Goal: Communication & Community: Answer question/provide support

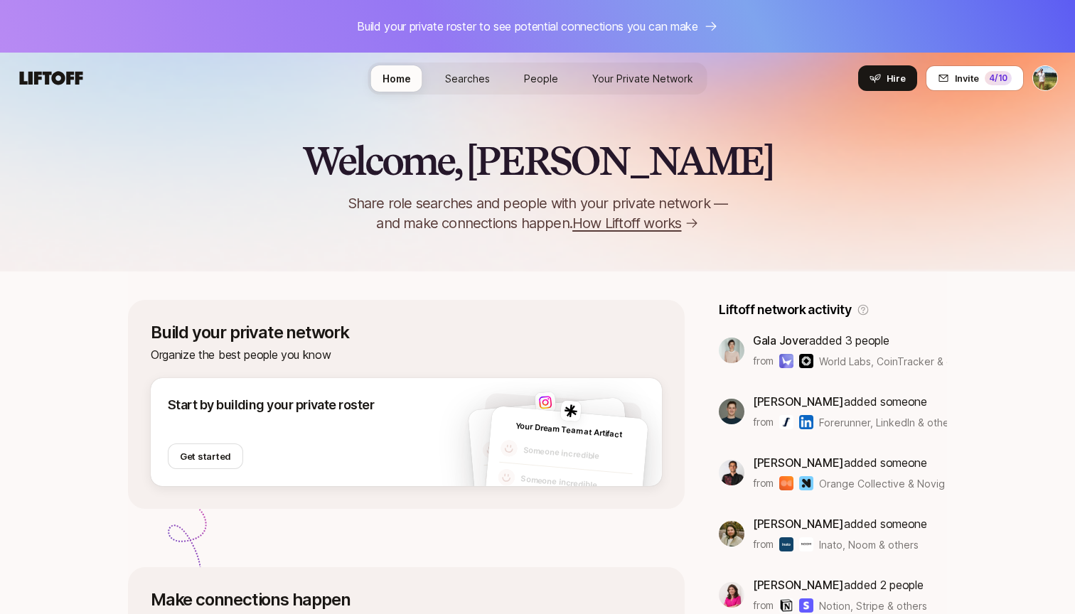
click at [662, 90] on link "Your Private Network" at bounding box center [643, 78] width 124 height 26
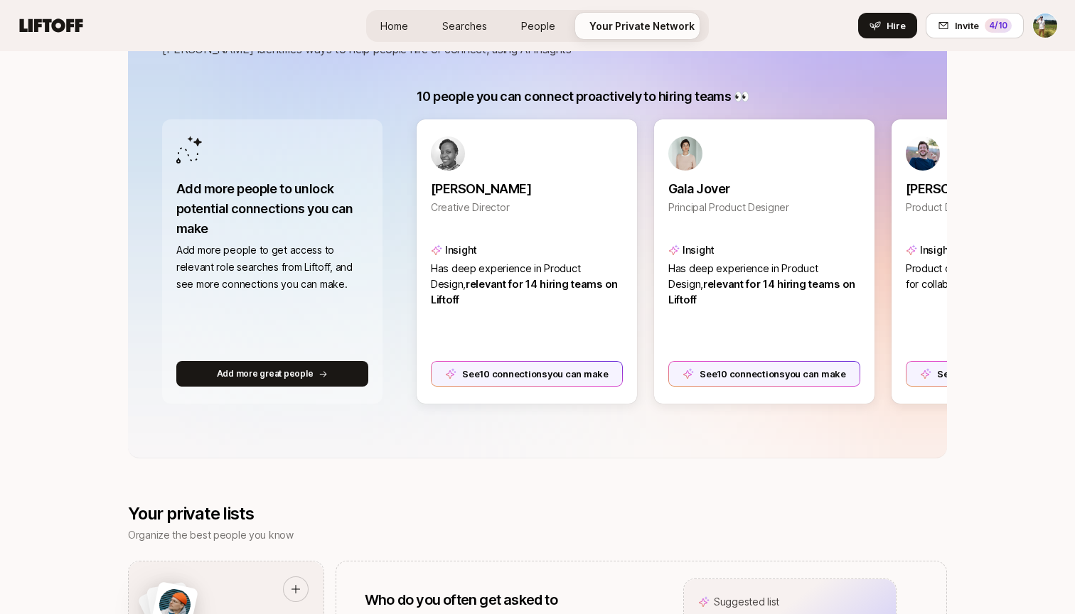
scroll to position [265, 0]
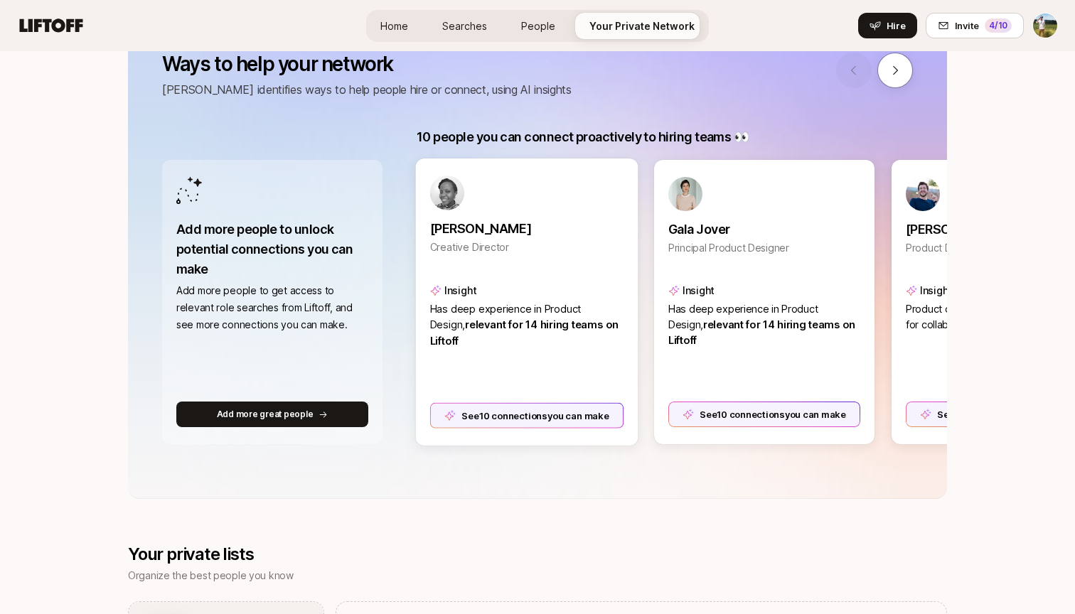
click at [537, 423] on div "See 10 connections you can make" at bounding box center [527, 415] width 194 height 26
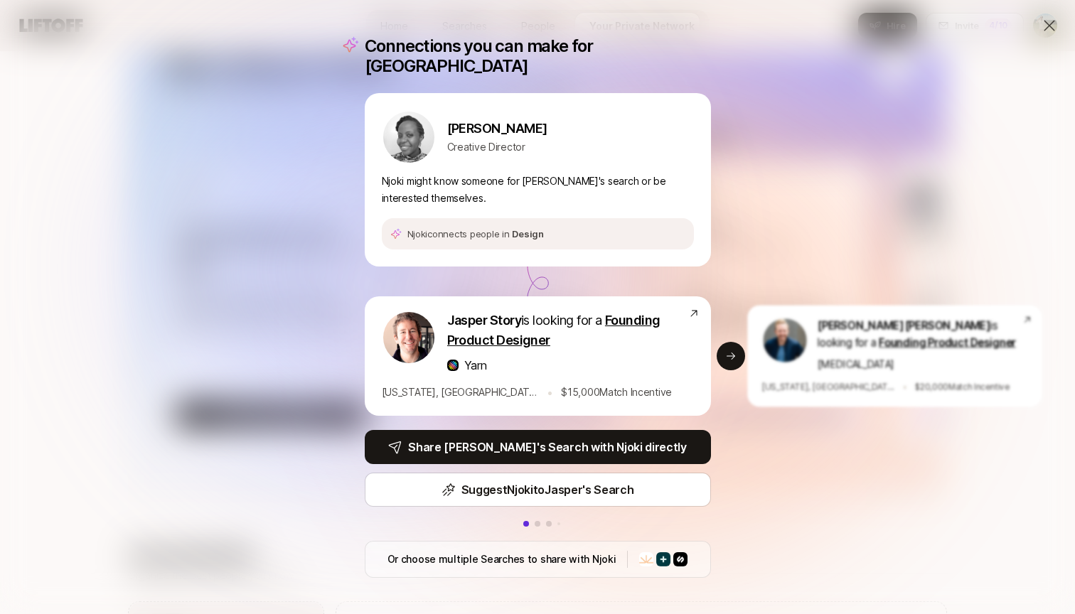
click at [1045, 24] on icon at bounding box center [1049, 25] width 17 height 17
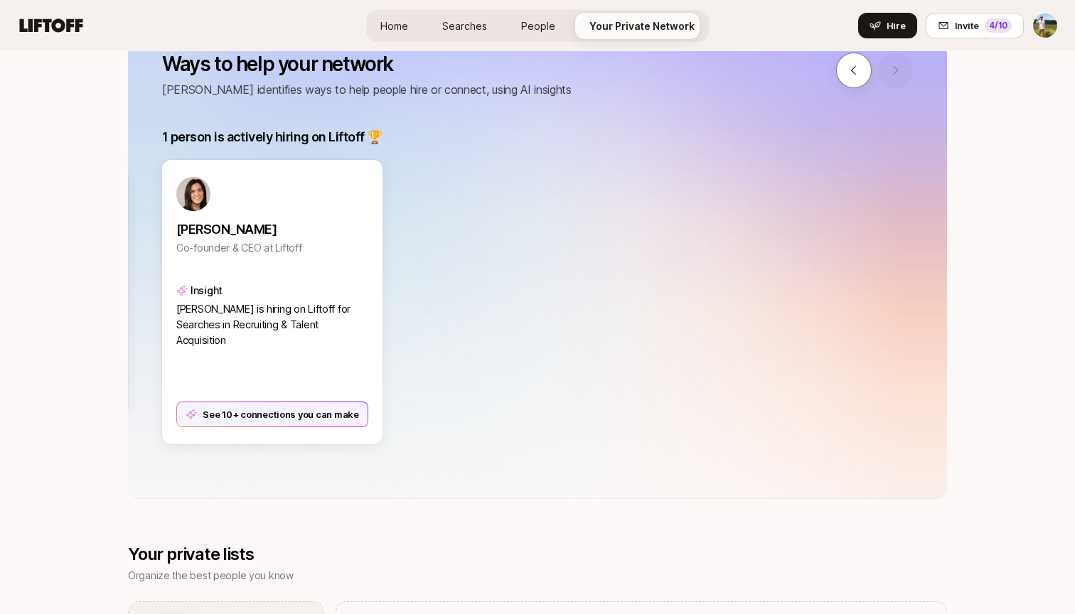
scroll to position [0, 1759]
click at [249, 422] on div "See 10+ connections you can make" at bounding box center [273, 415] width 194 height 26
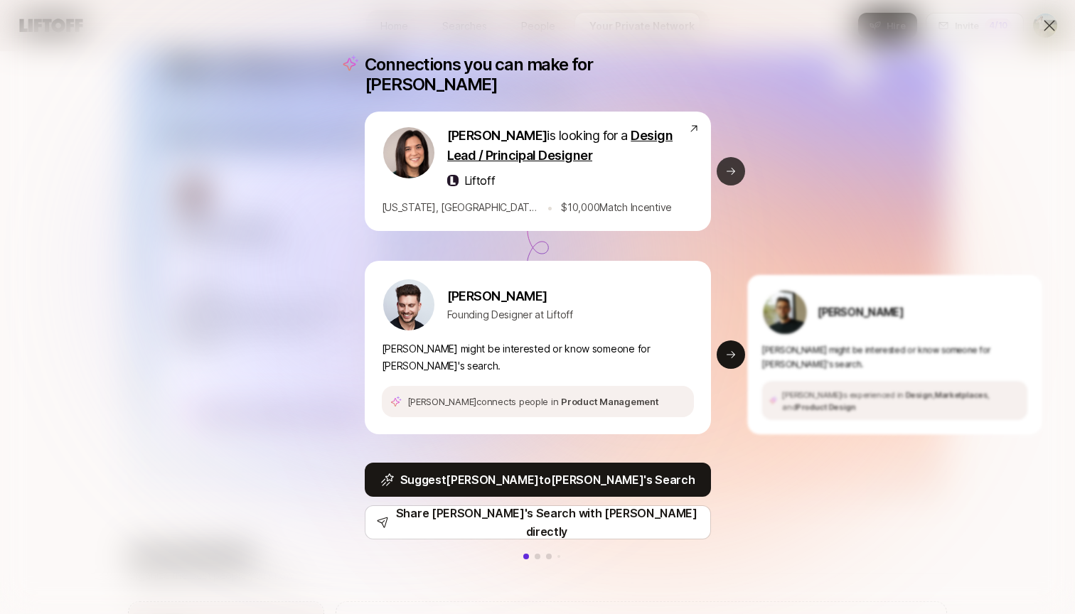
click at [727, 180] on button "Next slide" at bounding box center [731, 171] width 28 height 28
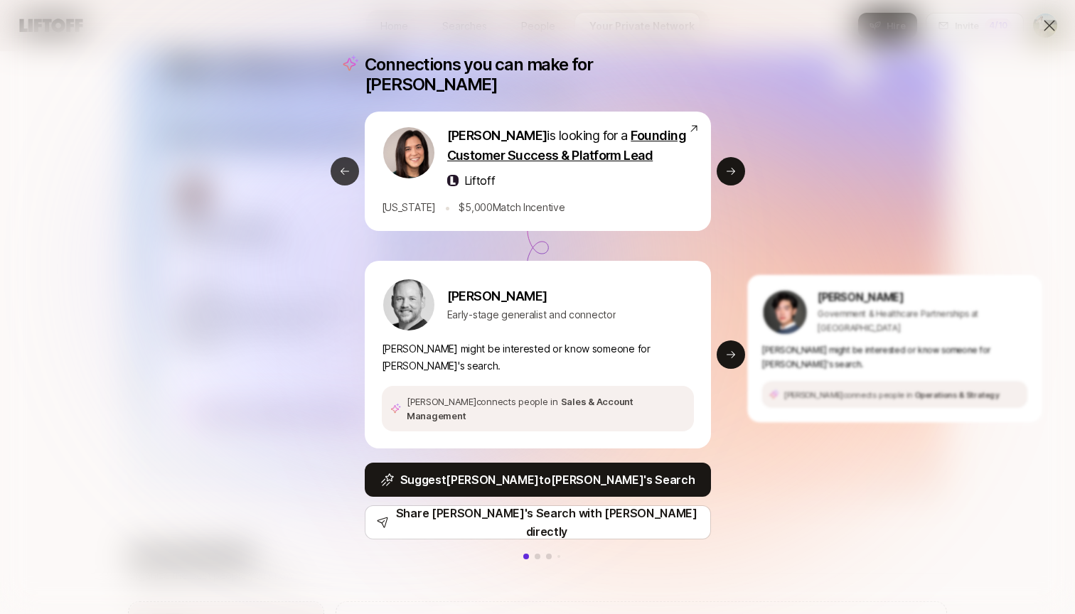
click at [343, 185] on button "Previous slide" at bounding box center [345, 171] width 28 height 28
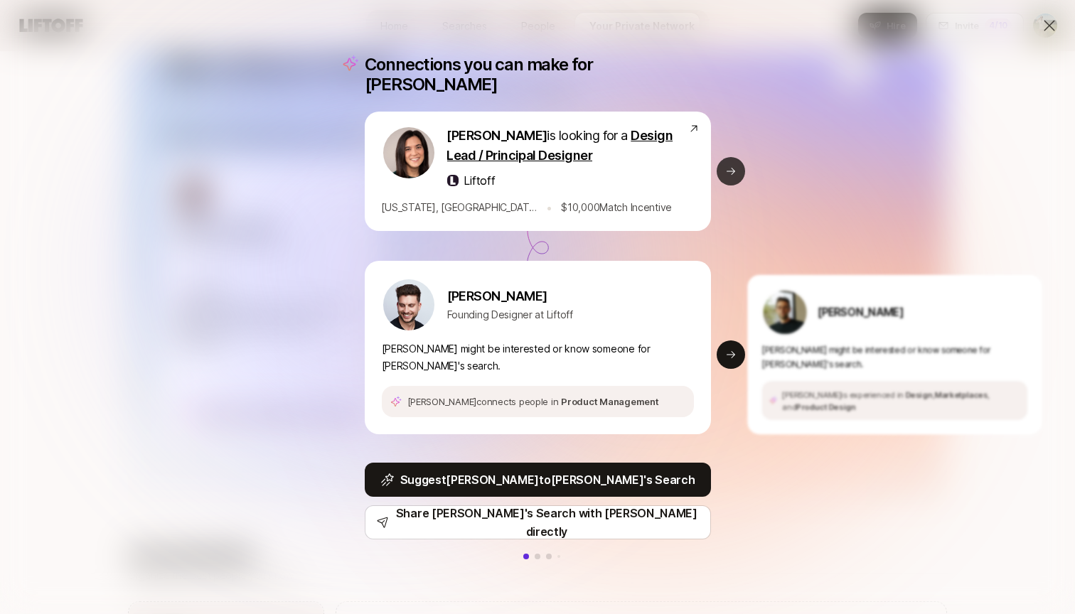
click at [738, 168] on button "Next slide" at bounding box center [731, 171] width 28 height 28
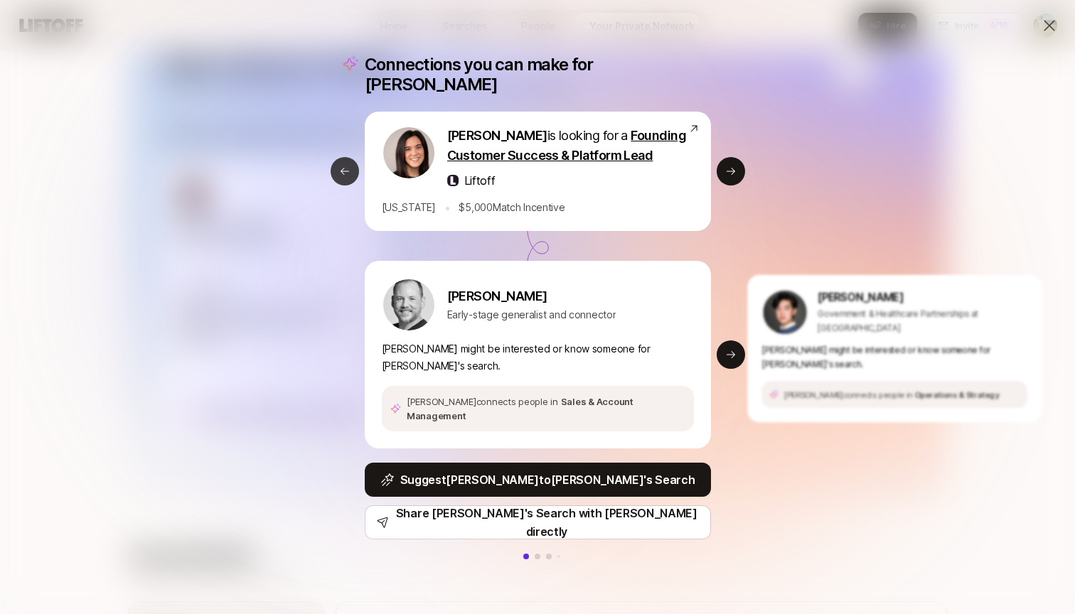
click at [345, 183] on button "Previous slide" at bounding box center [345, 171] width 28 height 28
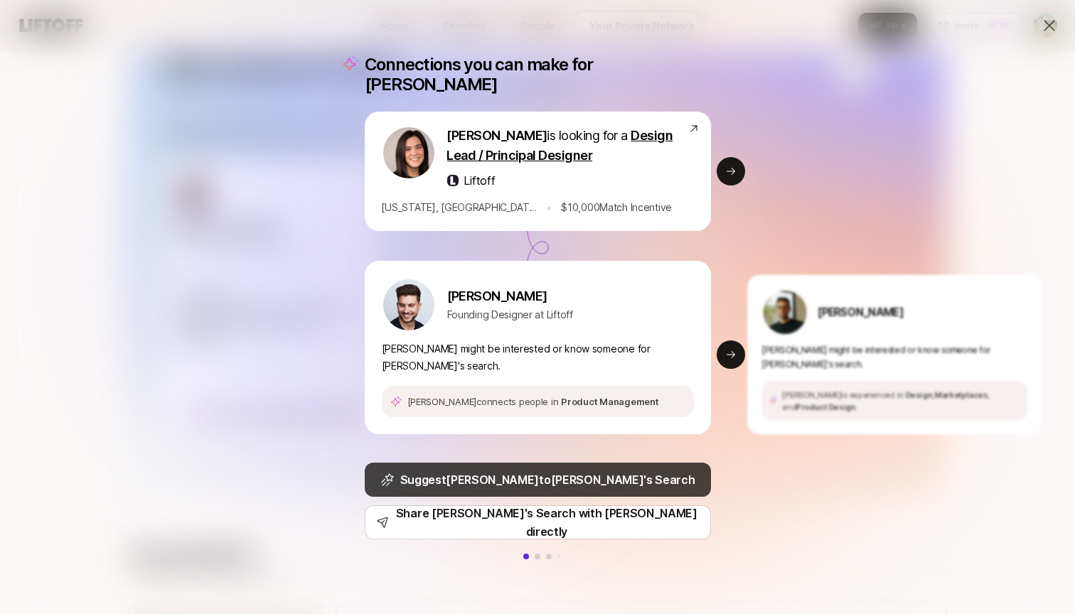
click at [570, 471] on p "Suggest Andy to Eleanor 's Search" at bounding box center [547, 480] width 295 height 18
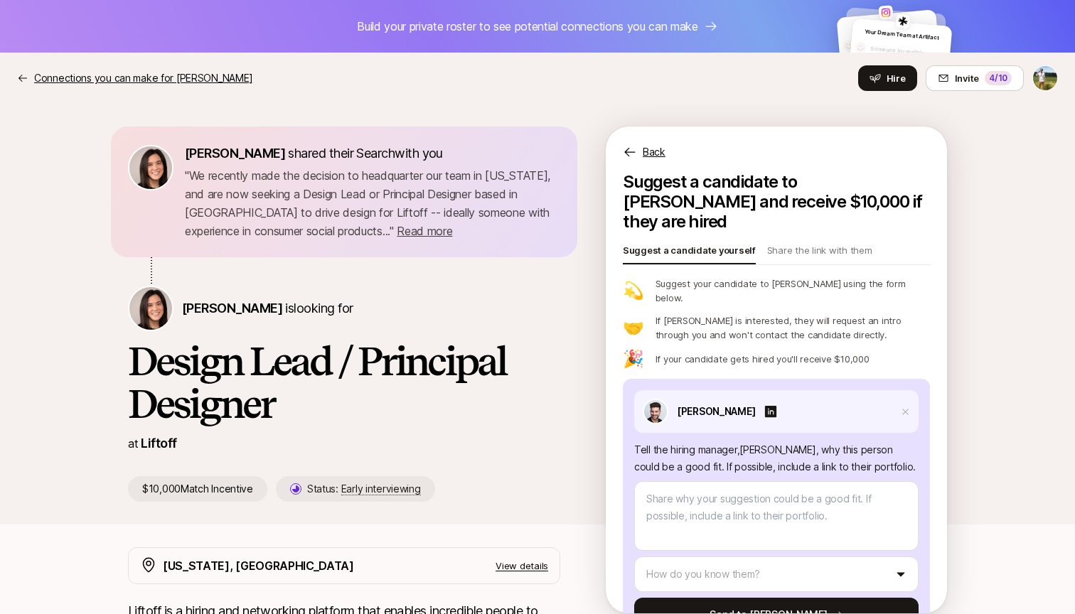
click at [21, 75] on icon at bounding box center [22, 78] width 11 height 11
type textarea "x"
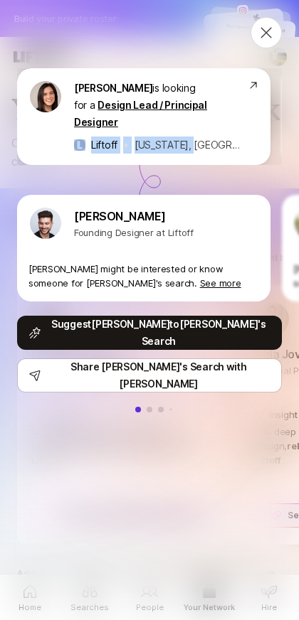
drag, startPoint x: 241, startPoint y: 132, endPoint x: 159, endPoint y: 145, distance: 83.4
click at [160, 145] on div "Eleanor Morgan is looking for a Design Lead / Principal Designer Liftoff • New …" at bounding box center [143, 116] width 253 height 97
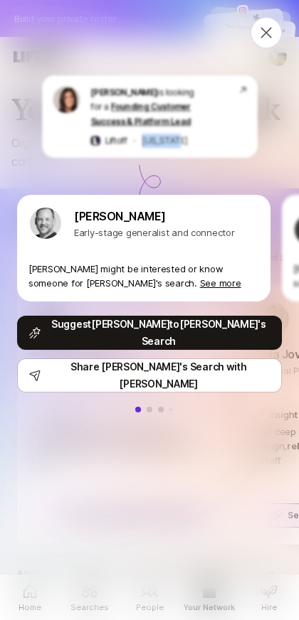
drag, startPoint x: 137, startPoint y: 141, endPoint x: 294, endPoint y: 141, distance: 157.1
click at [294, 141] on div "Eleanor Morgan is looking for a Design Lead / Principal Designer Liftoff • New …" at bounding box center [149, 329] width 299 height 591
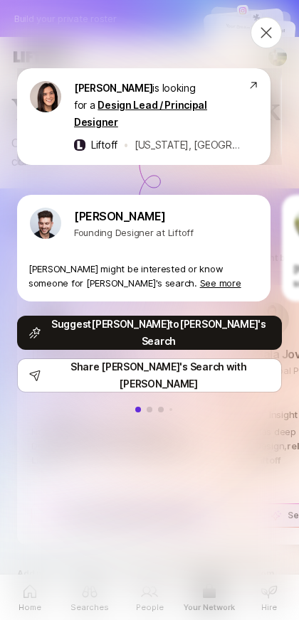
drag, startPoint x: 264, startPoint y: 120, endPoint x: 171, endPoint y: 124, distance: 93.2
click at [176, 124] on div "Eleanor Morgan is looking for a Design Lead / Principal Designer Liftoff • New …" at bounding box center [143, 116] width 253 height 97
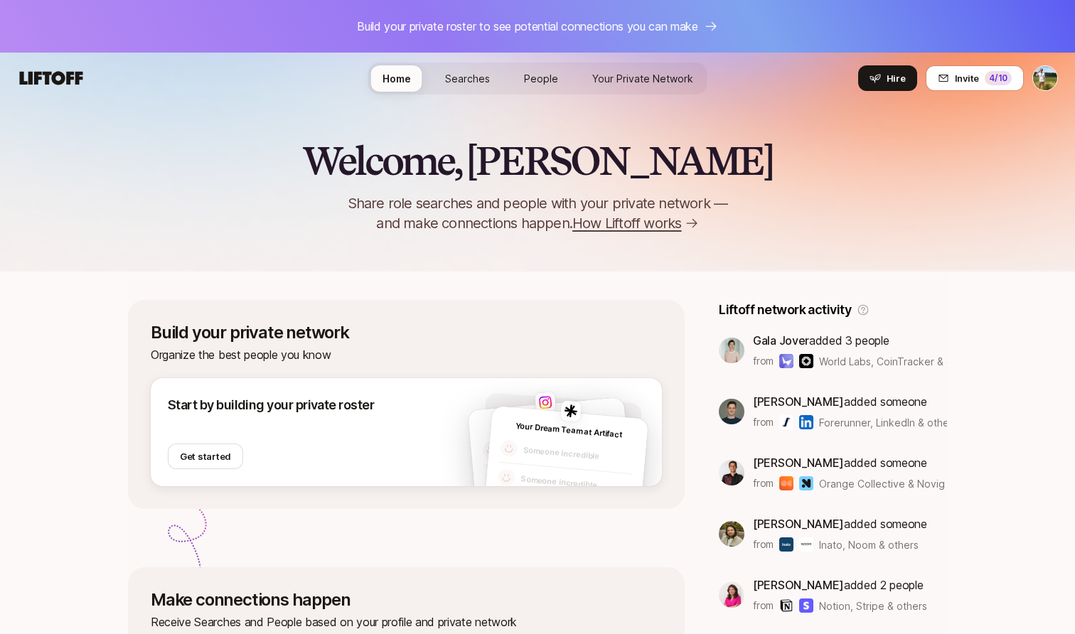
click at [663, 81] on span "Your Private Network" at bounding box center [642, 78] width 101 height 15
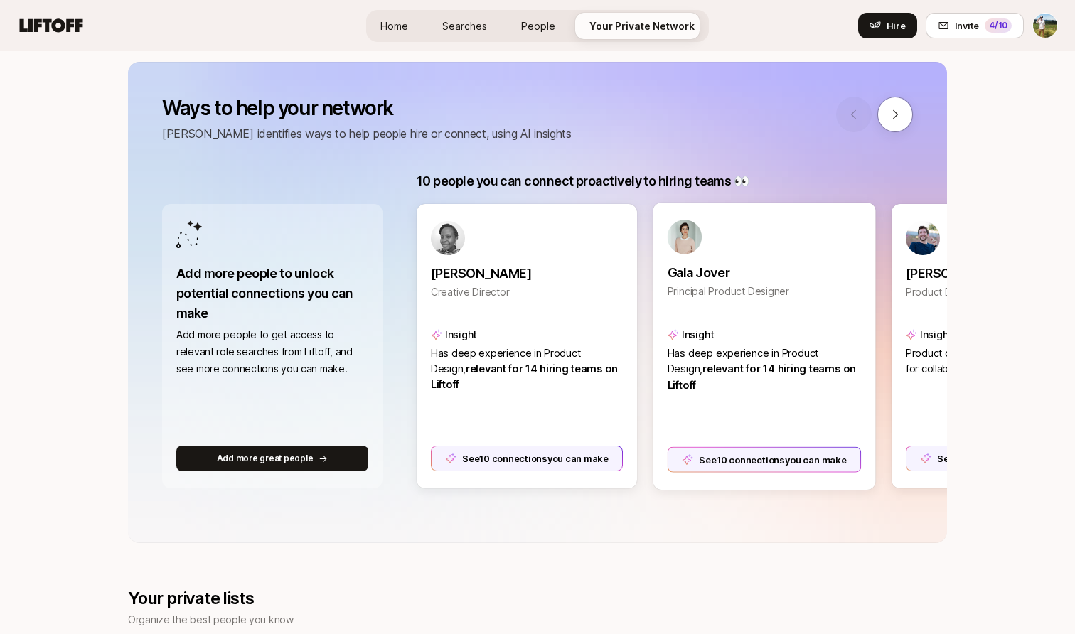
scroll to position [309, 0]
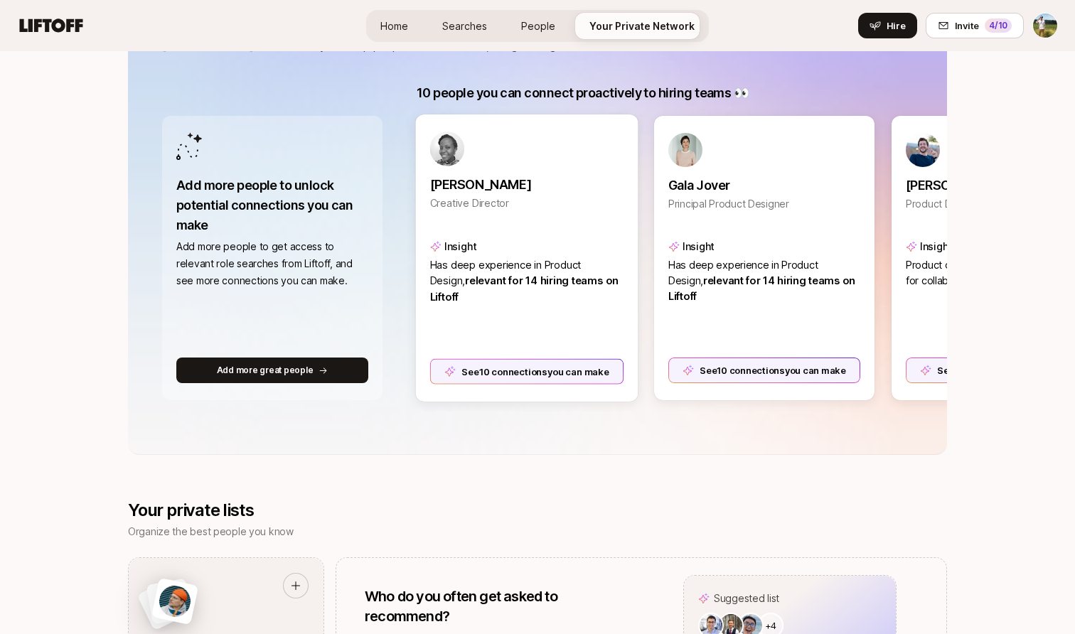
click at [527, 380] on div "See 10 connections you can make" at bounding box center [527, 371] width 194 height 26
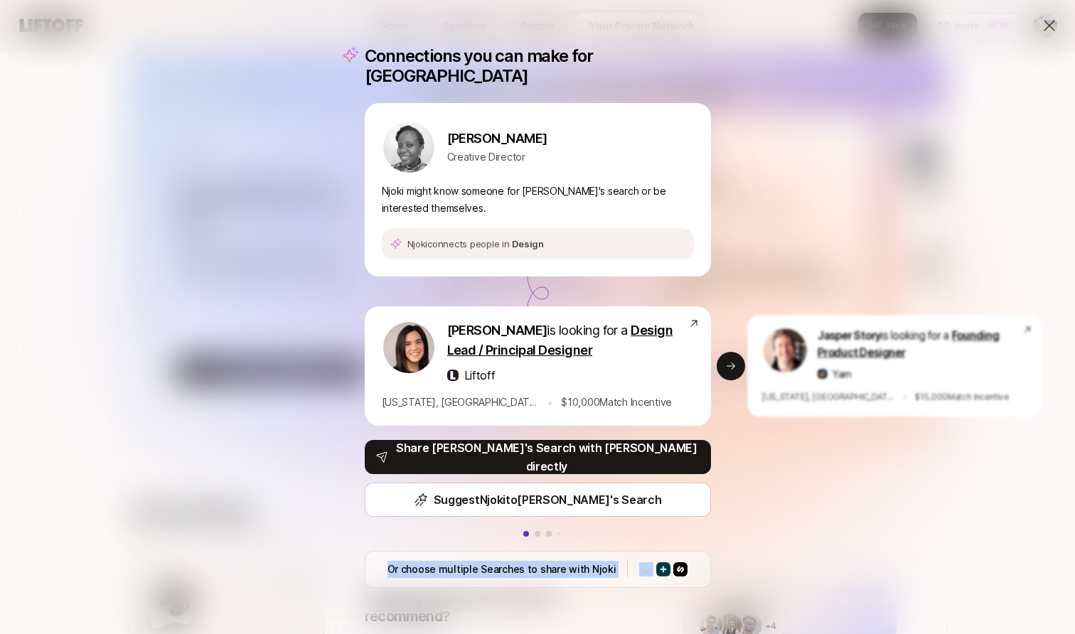
drag, startPoint x: 1030, startPoint y: 628, endPoint x: 1022, endPoint y: 532, distance: 96.3
click at [1022, 532] on div "Connections you can make for Njoki Njoki Gitahi Creative Director Njoki might k…" at bounding box center [537, 317] width 1075 height 634
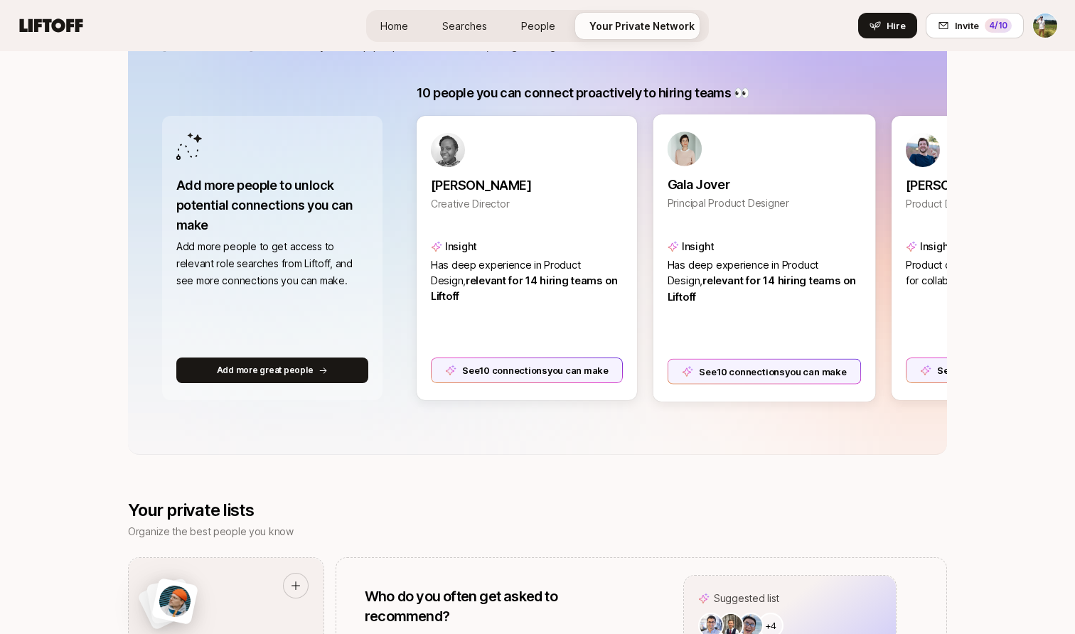
click at [793, 377] on div "See 10 connections you can make" at bounding box center [764, 371] width 194 height 26
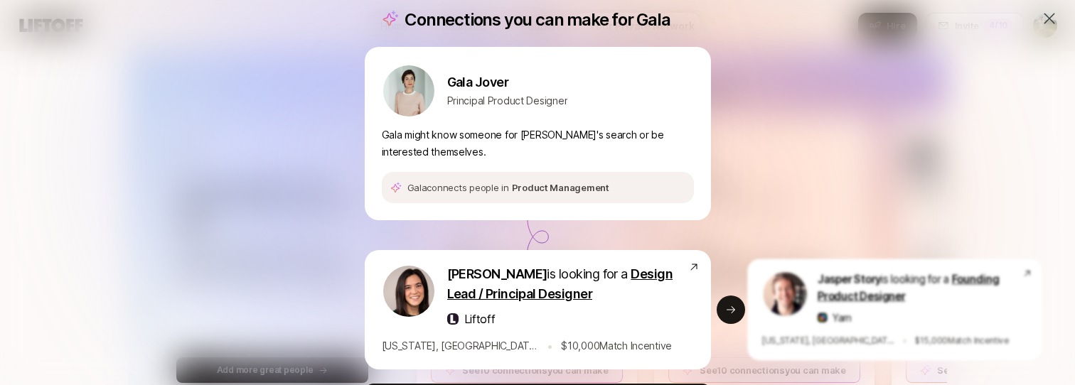
scroll to position [12, 0]
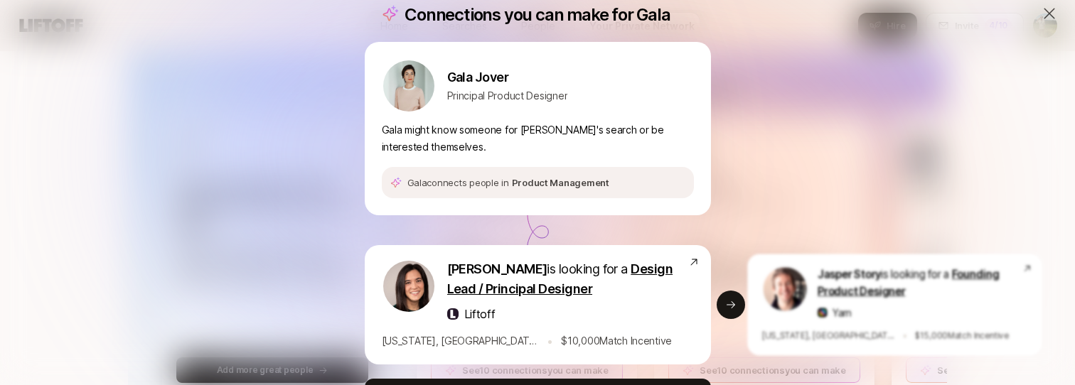
click at [741, 384] on div "Connections you can make for Gala Gala Jover Principal Product Designer Gala mi…" at bounding box center [537, 266] width 1075 height 556
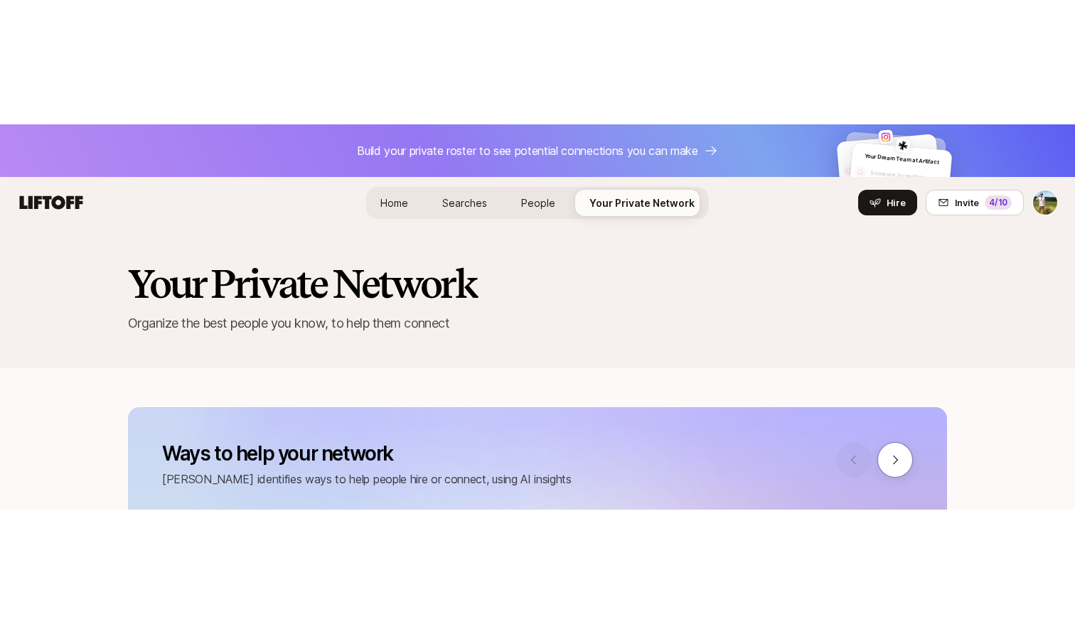
scroll to position [309, 0]
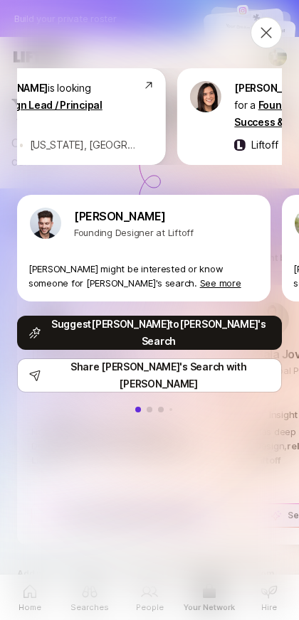
drag, startPoint x: 240, startPoint y: 117, endPoint x: 134, endPoint y: 117, distance: 105.2
click at [134, 117] on div "Eleanor Morgan is looking for a Design Lead / Principal Designer Liftoff • New …" at bounding box center [39, 117] width 230 height 74
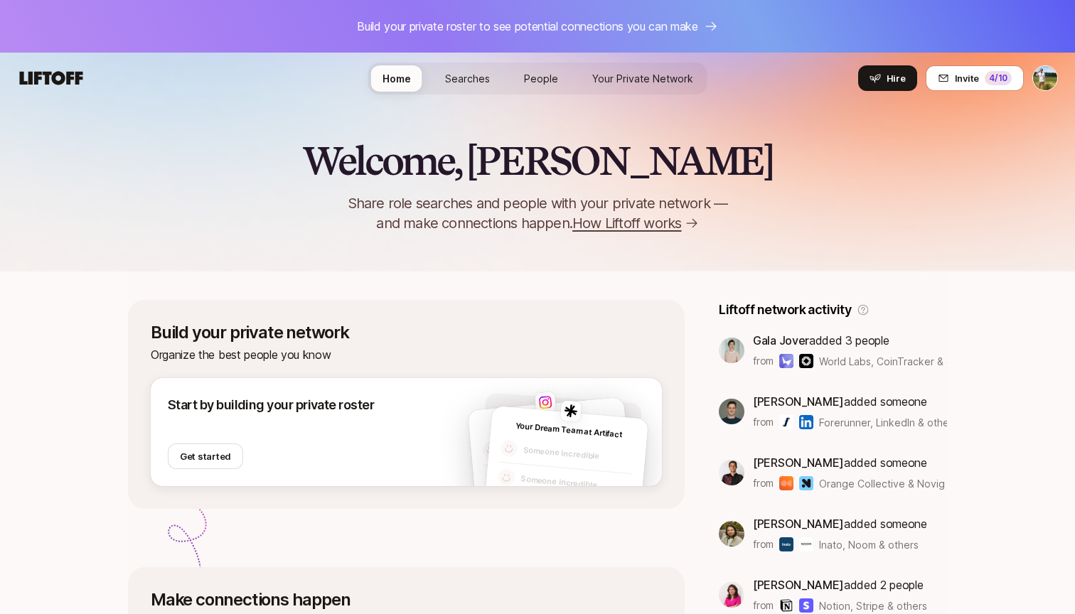
click at [643, 71] on span "Your Private Network" at bounding box center [642, 78] width 101 height 15
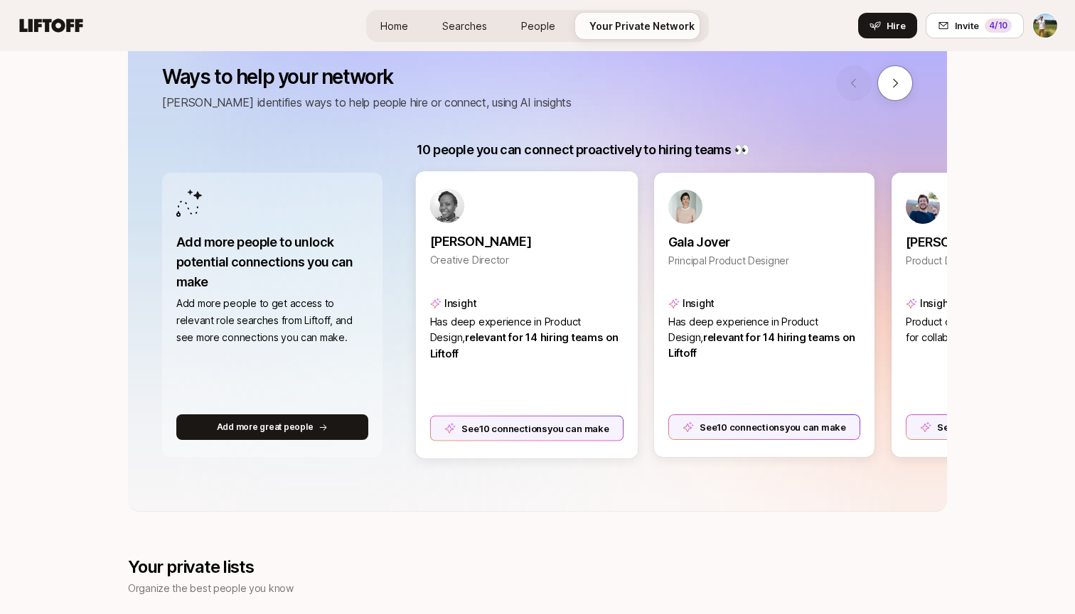
click at [576, 423] on div "See 10 connections you can make" at bounding box center [527, 428] width 194 height 26
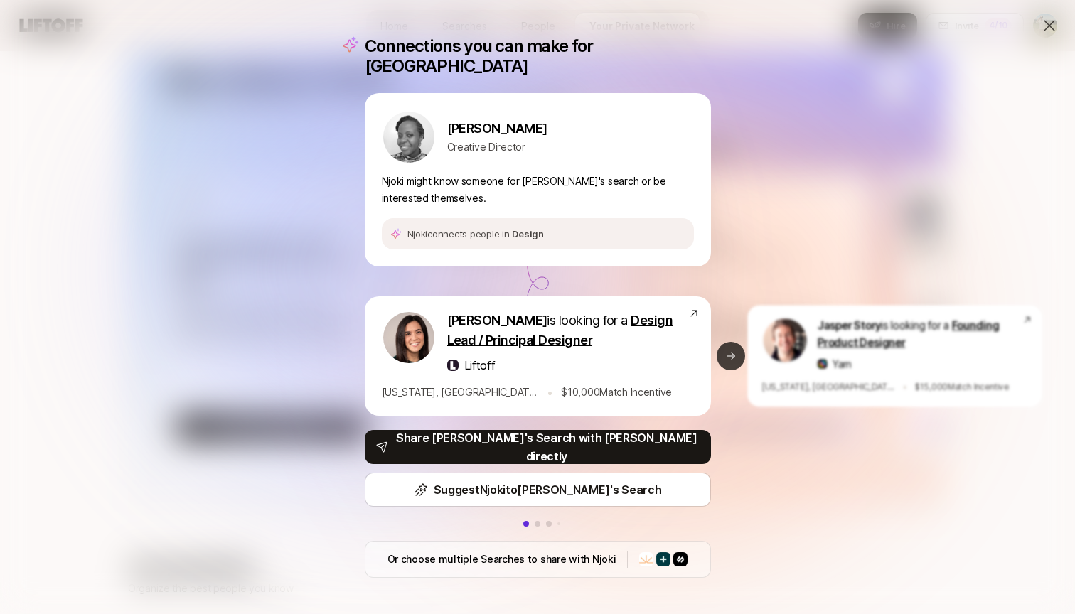
click at [732, 350] on icon at bounding box center [730, 355] width 11 height 11
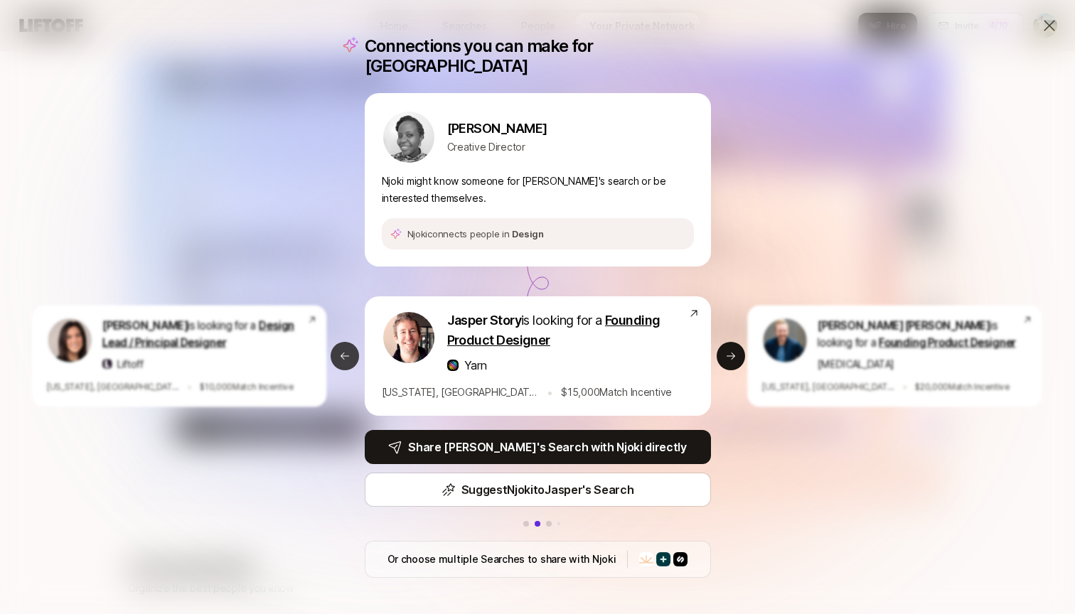
click at [343, 350] on icon at bounding box center [344, 355] width 11 height 11
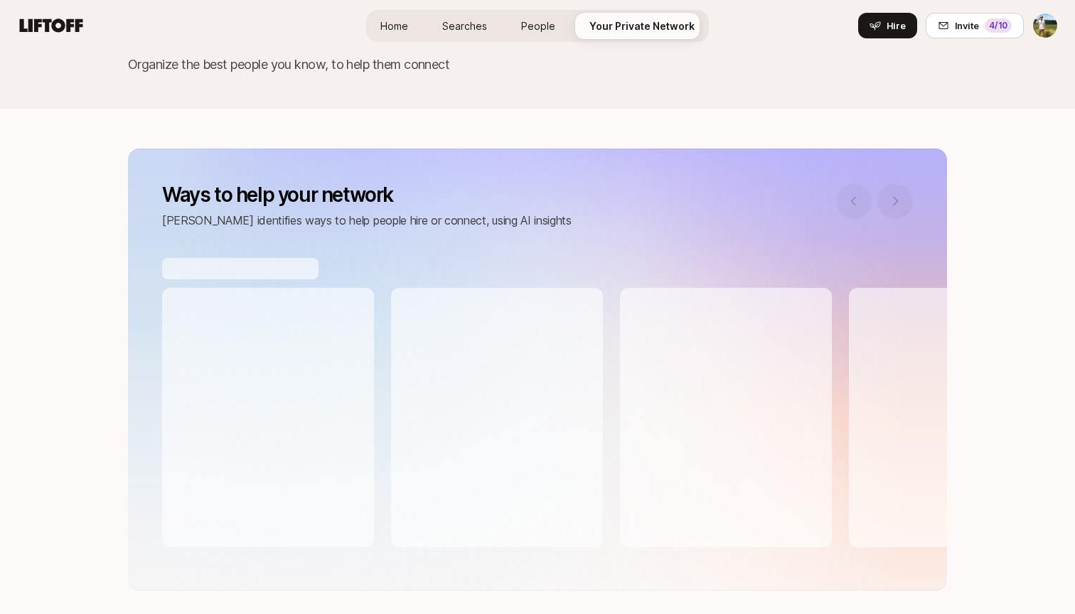
scroll to position [237, 0]
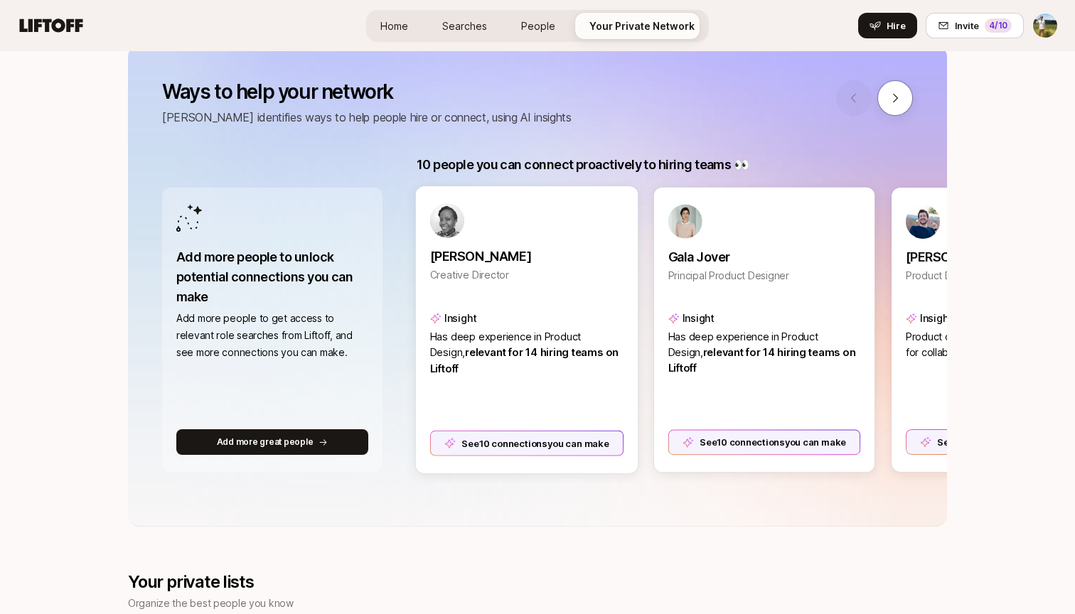
click at [591, 444] on div "See 10 connections you can make" at bounding box center [527, 443] width 194 height 26
